Goal: Check status: Check status

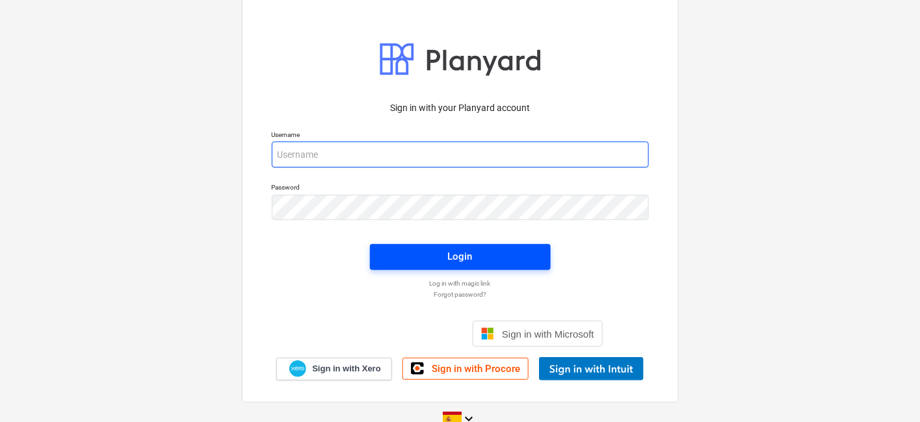
type input "[PERSON_NAME][EMAIL_ADDRESS][DOMAIN_NAME]"
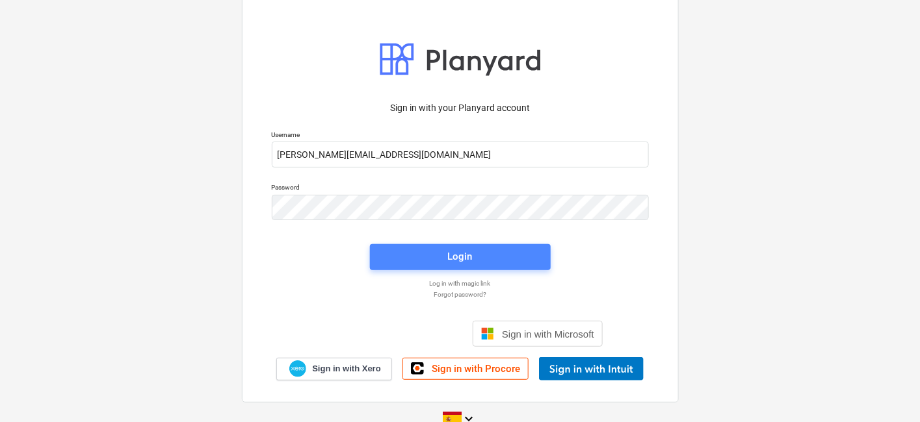
click at [460, 255] on div "Login" at bounding box center [460, 256] width 25 height 17
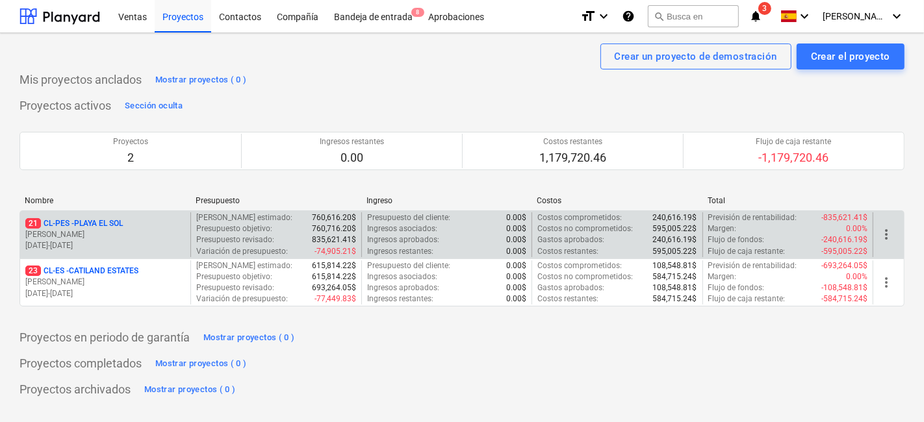
click at [139, 235] on p "[PERSON_NAME]" at bounding box center [105, 234] width 160 height 11
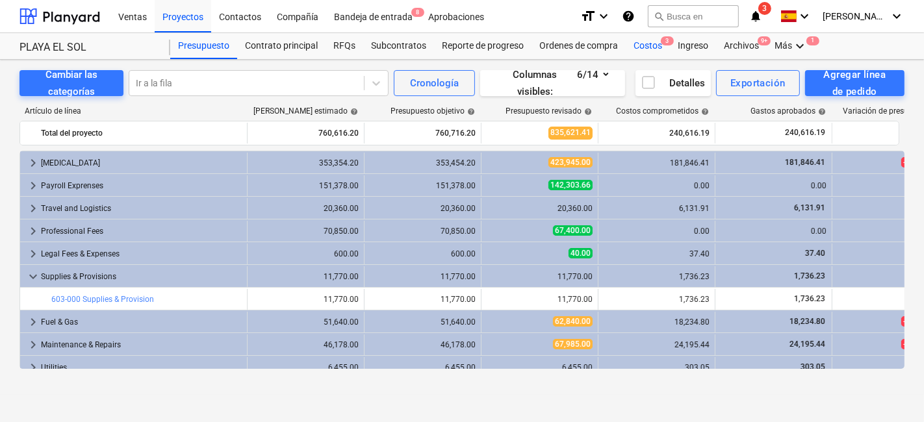
click at [650, 51] on div "Costos 3" at bounding box center [648, 46] width 44 height 26
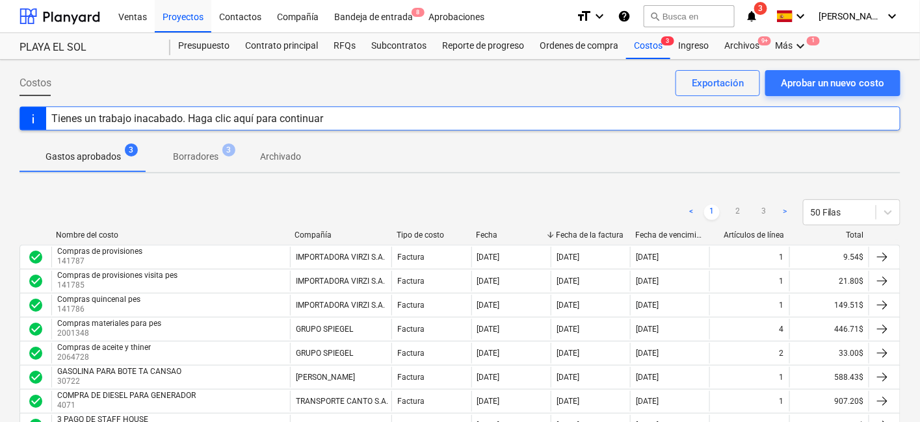
scroll to position [144, 0]
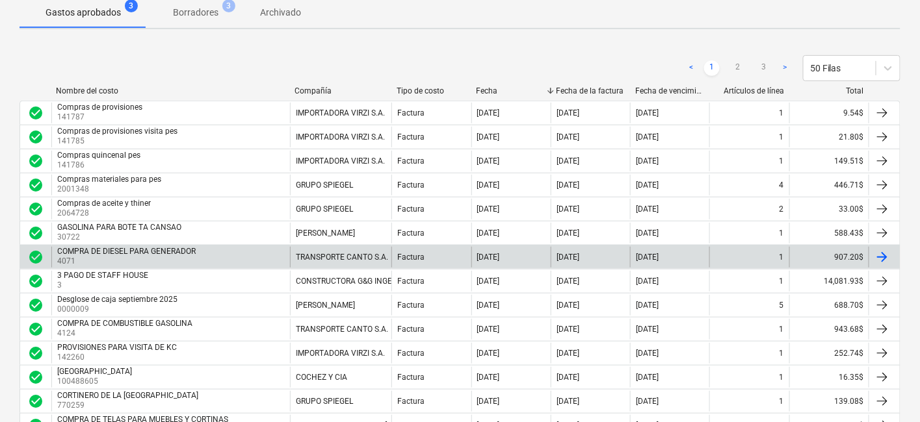
click at [216, 252] on div "COMPRA DE DIESEL PARA GENERADOR 4071" at bounding box center [170, 257] width 239 height 21
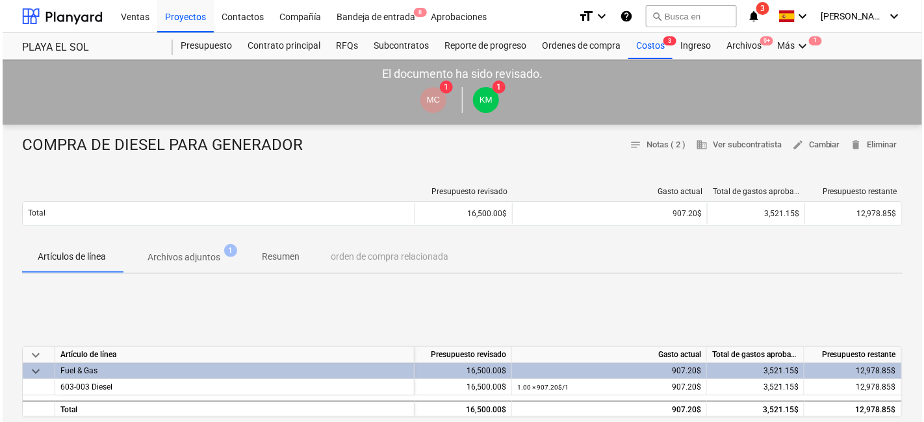
scroll to position [144, 0]
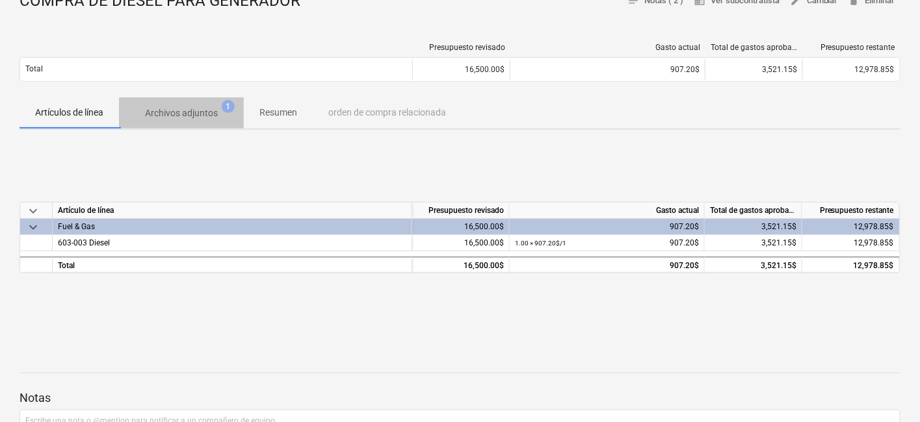
click at [206, 116] on p "Archivos adjuntos" at bounding box center [181, 114] width 73 height 14
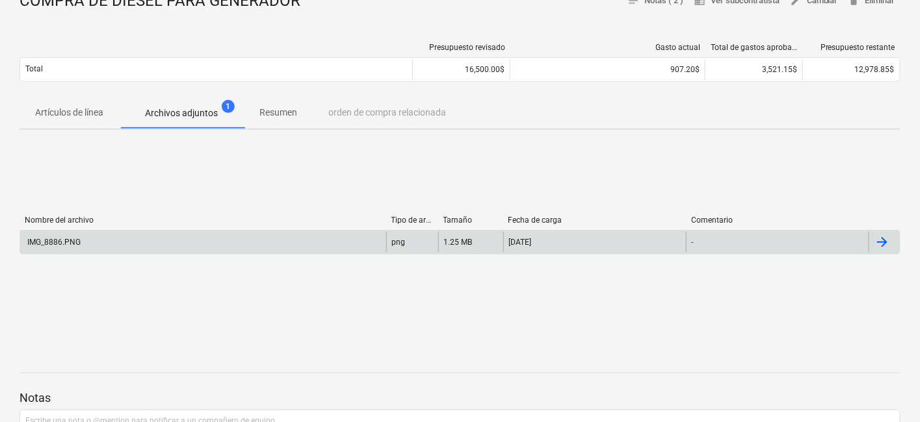
click at [412, 240] on div "png" at bounding box center [412, 242] width 52 height 21
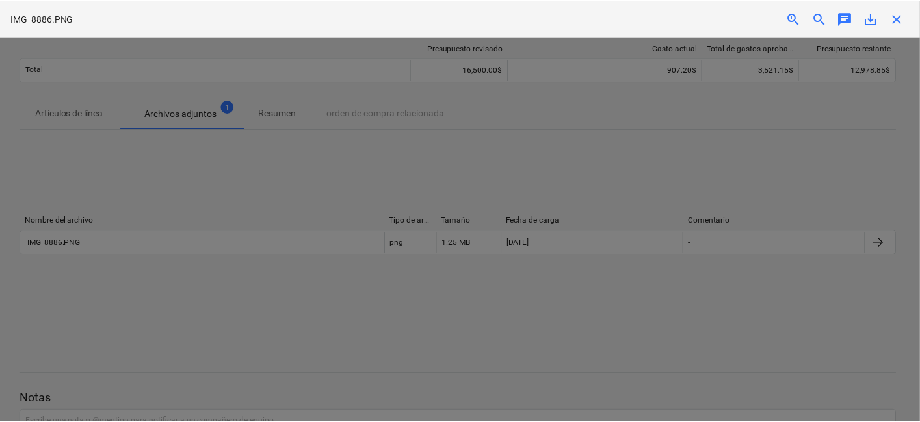
scroll to position [216, 0]
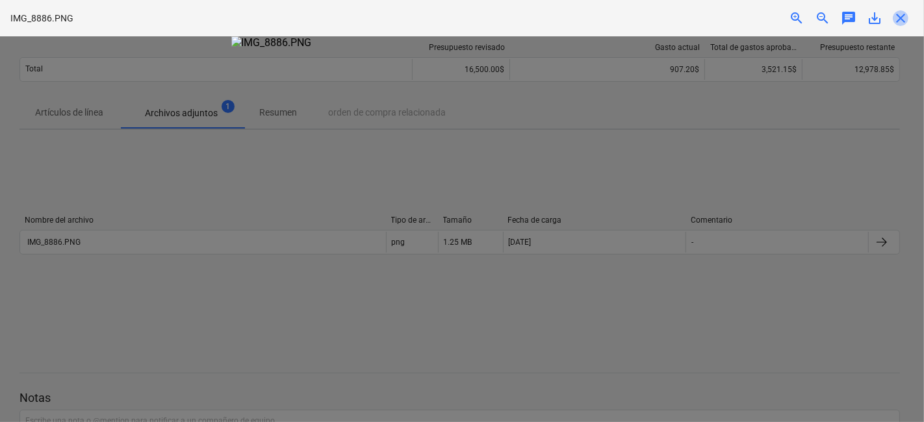
click at [901, 22] on span "close" at bounding box center [901, 18] width 16 height 16
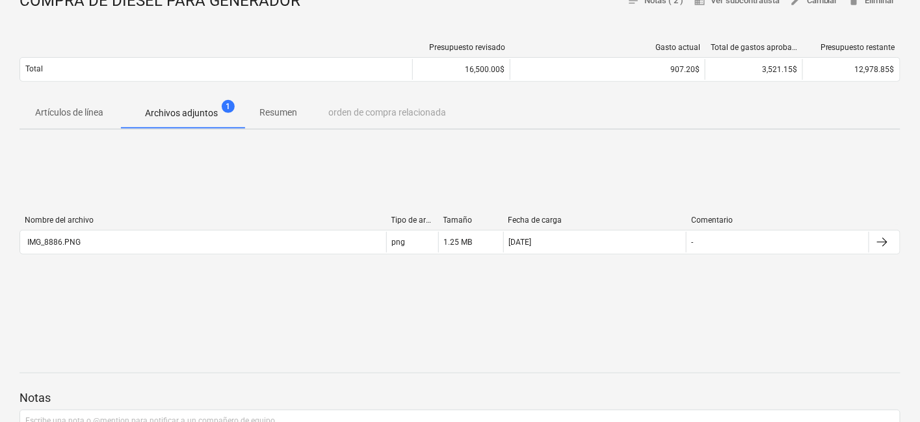
click at [77, 107] on p "Artículos de línea" at bounding box center [69, 113] width 68 height 14
